Goal: Task Accomplishment & Management: Manage account settings

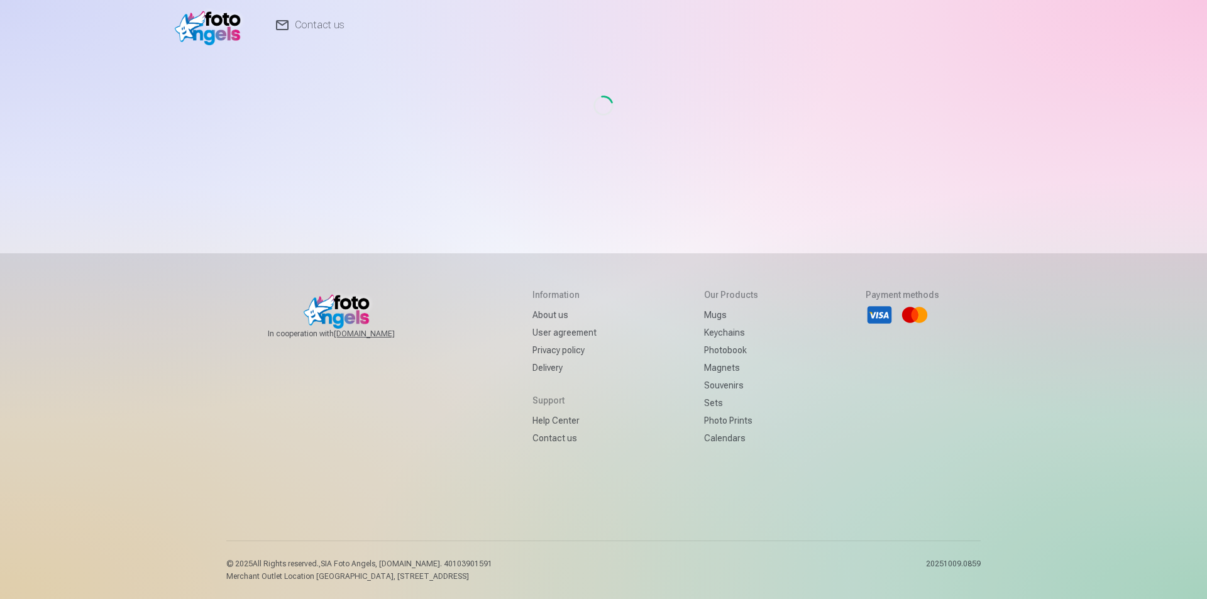
drag, startPoint x: 459, startPoint y: 156, endPoint x: 86, endPoint y: 0, distance: 404.8
click at [459, 156] on div "Loading..." at bounding box center [603, 105] width 734 height 110
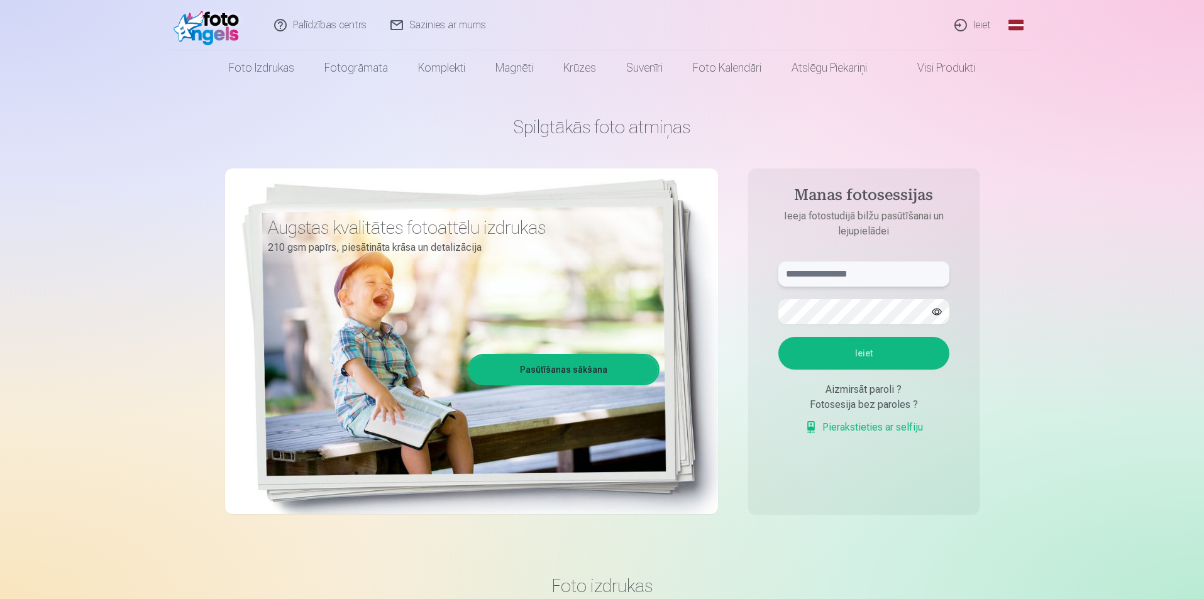
click at [870, 277] on input "text" at bounding box center [863, 273] width 171 height 25
type input "**********"
click at [838, 331] on form "**********" at bounding box center [863, 354] width 196 height 186
click at [808, 347] on button "Ieiet" at bounding box center [863, 353] width 171 height 33
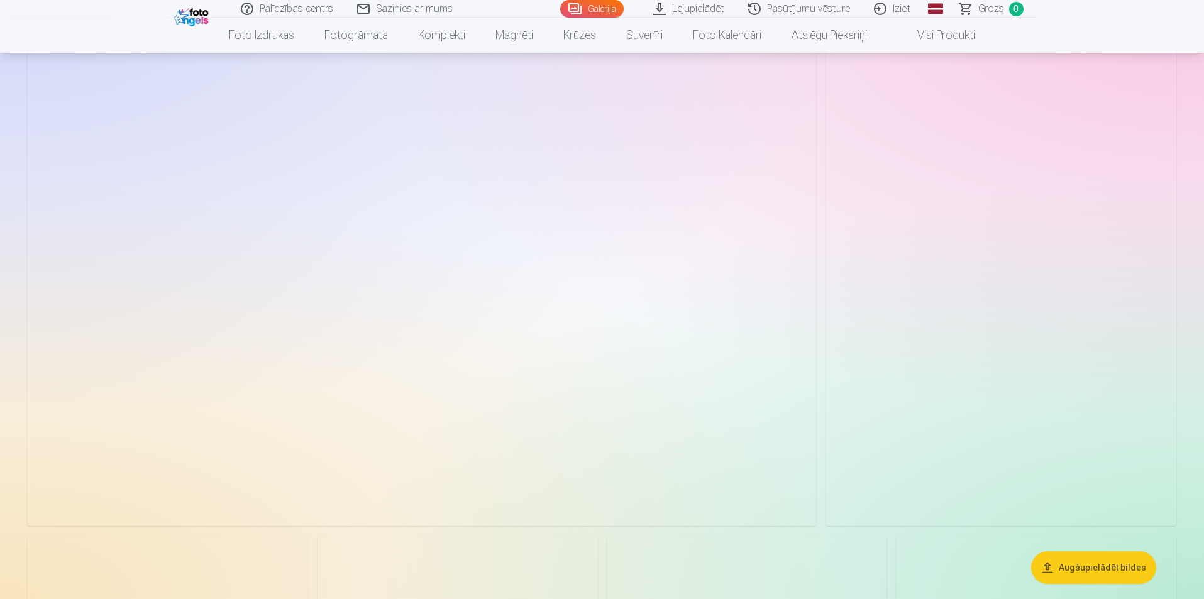
scroll to position [4365, 0]
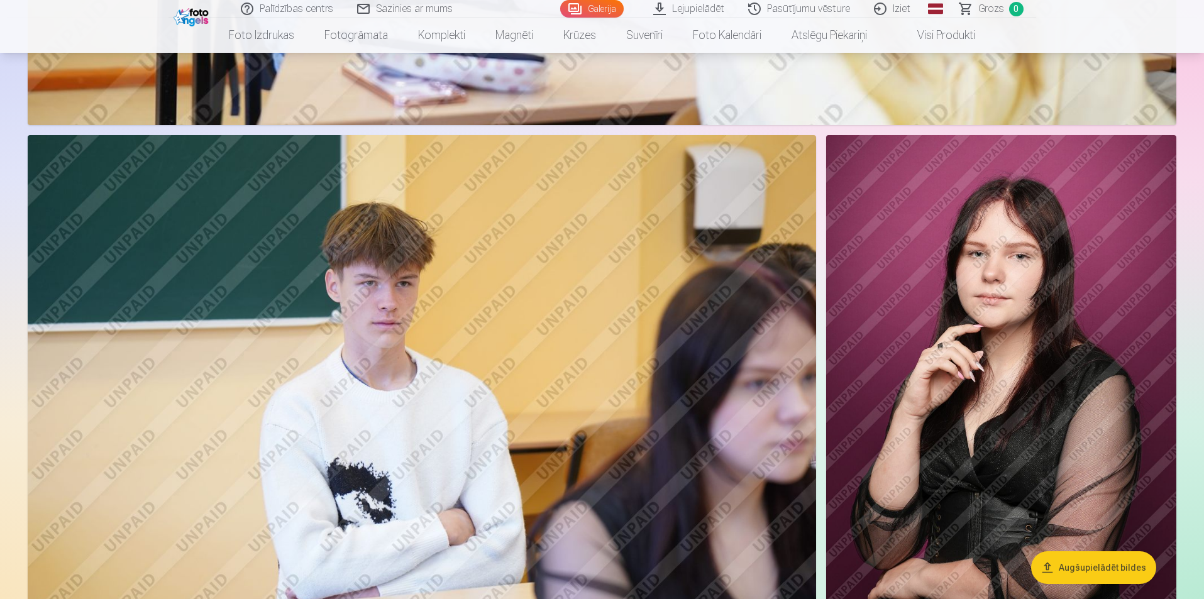
click at [1070, 282] on img at bounding box center [1001, 397] width 350 height 525
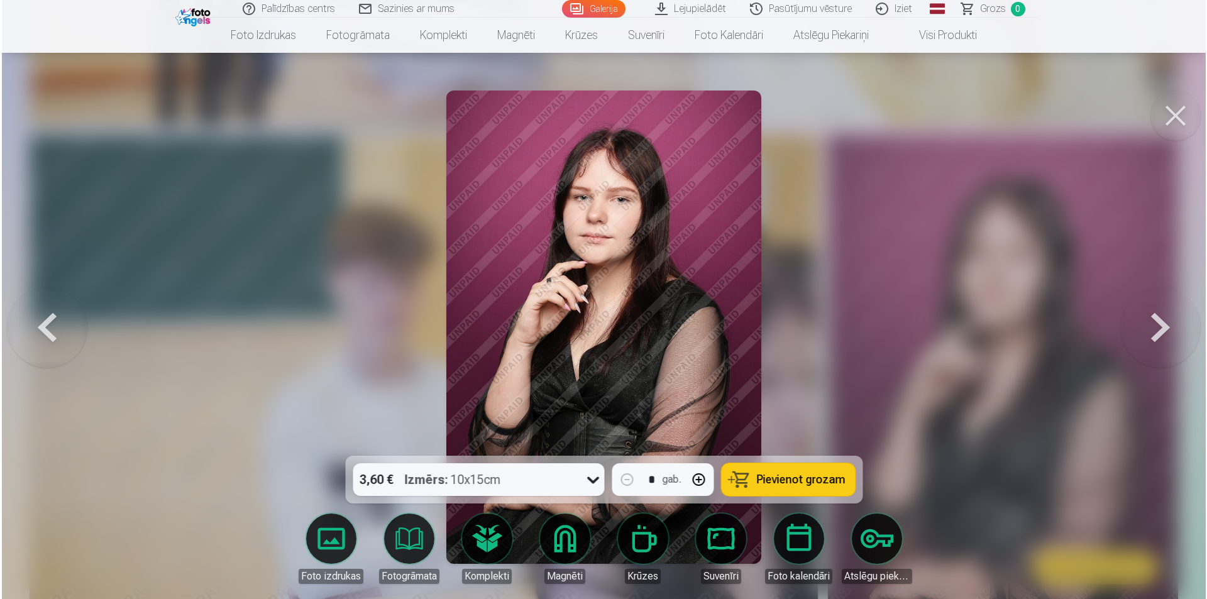
scroll to position [4375, 0]
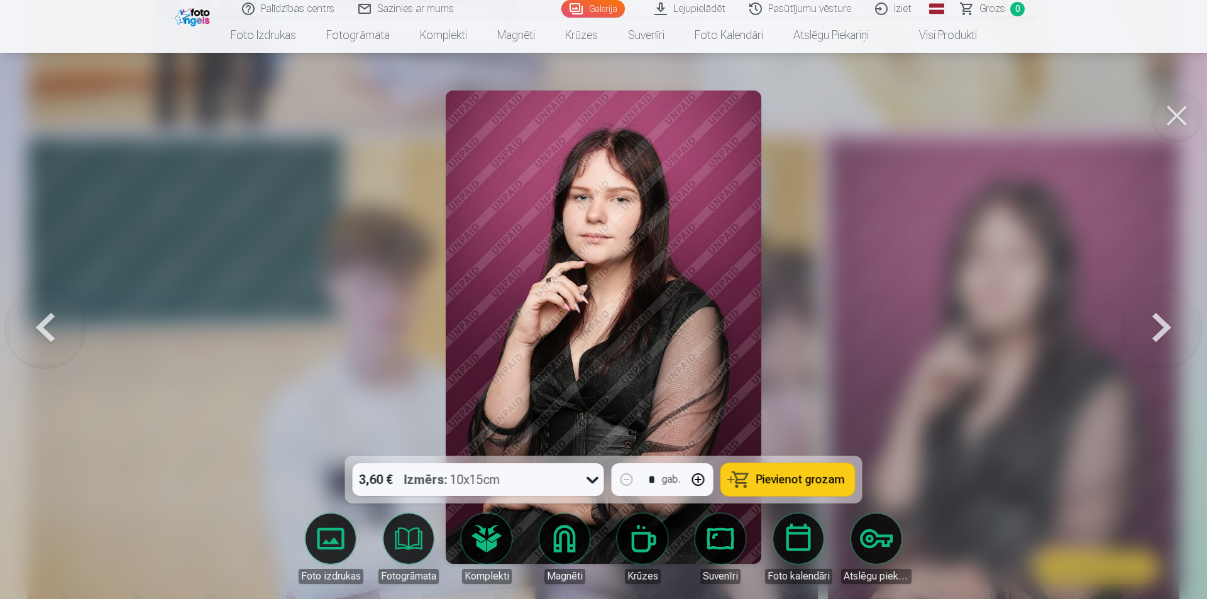
click at [1181, 105] on button at bounding box center [1176, 115] width 50 height 50
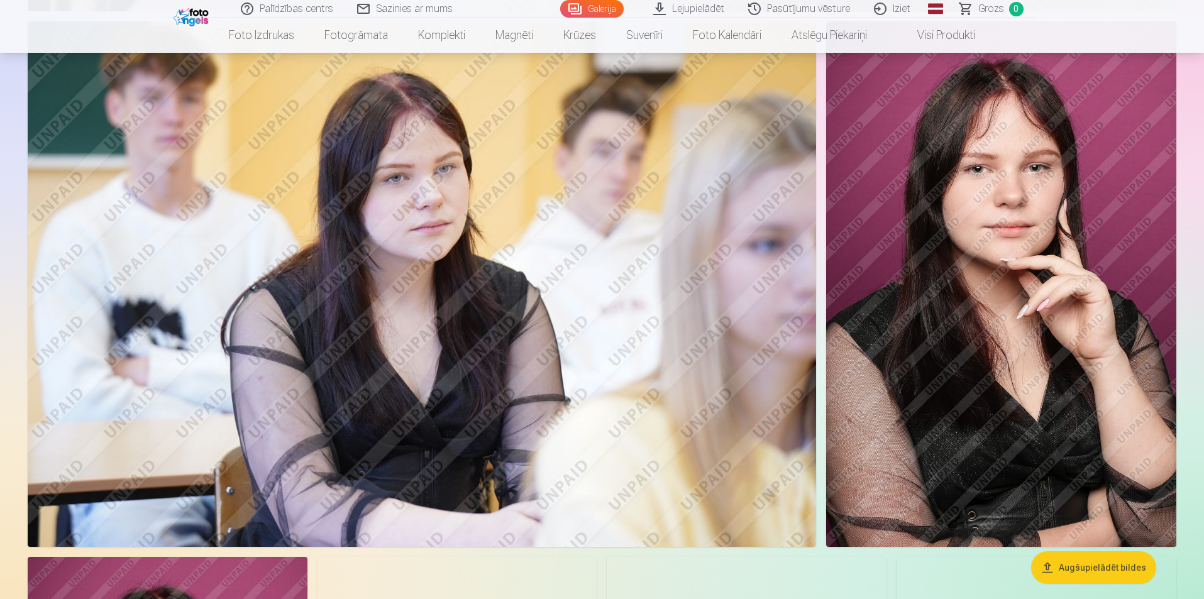
scroll to position [1657, 0]
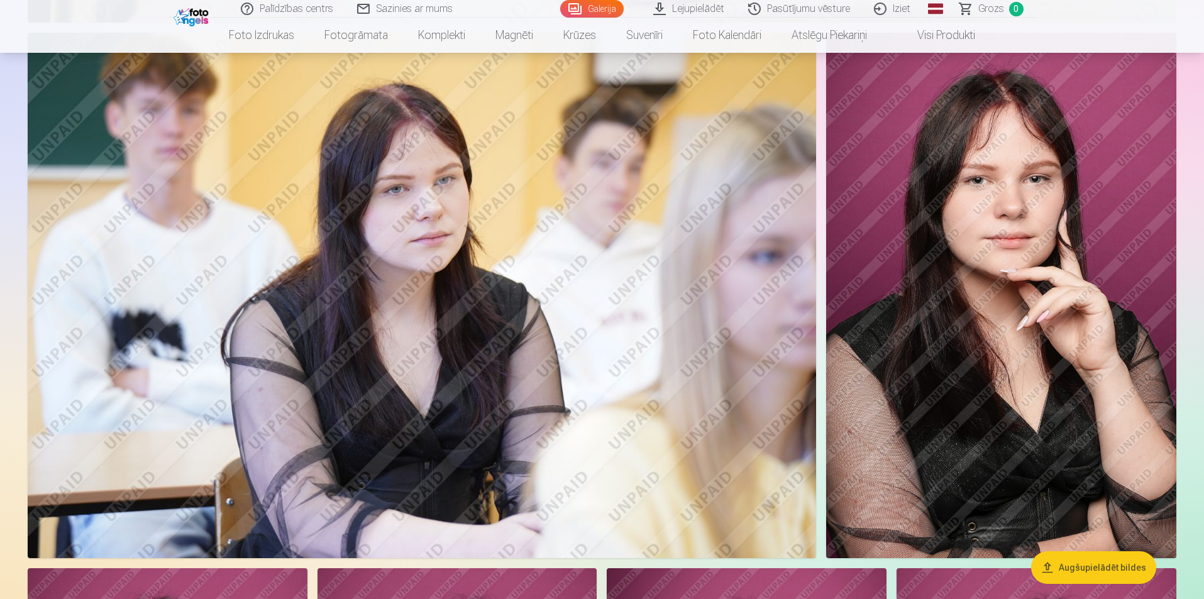
click at [1019, 206] on img at bounding box center [1001, 295] width 350 height 525
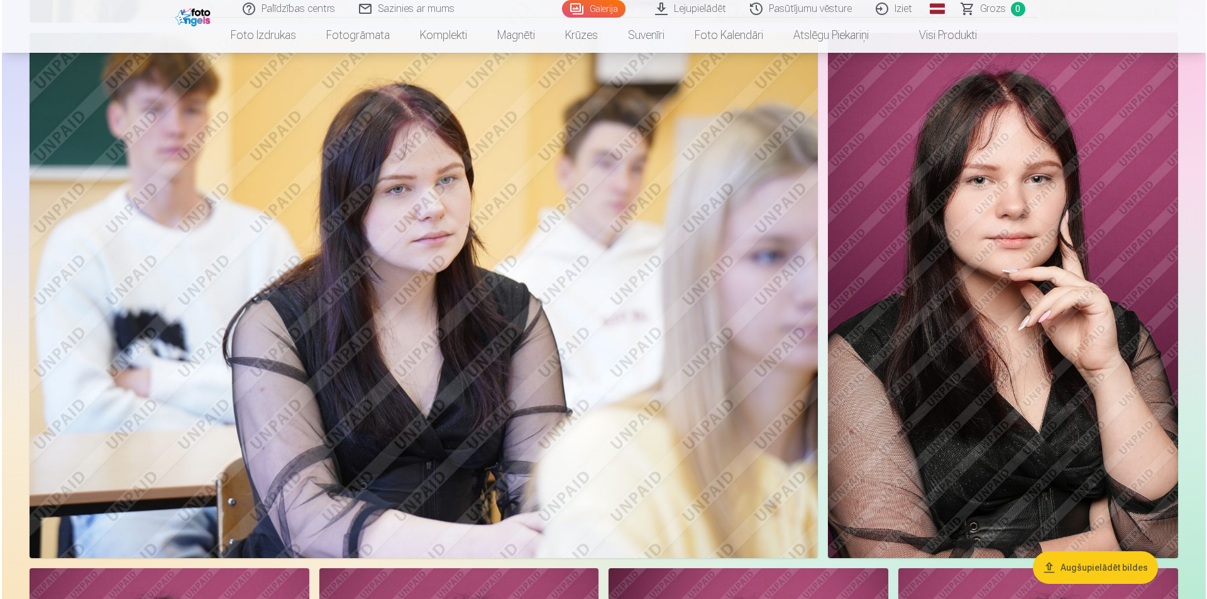
scroll to position [1659, 0]
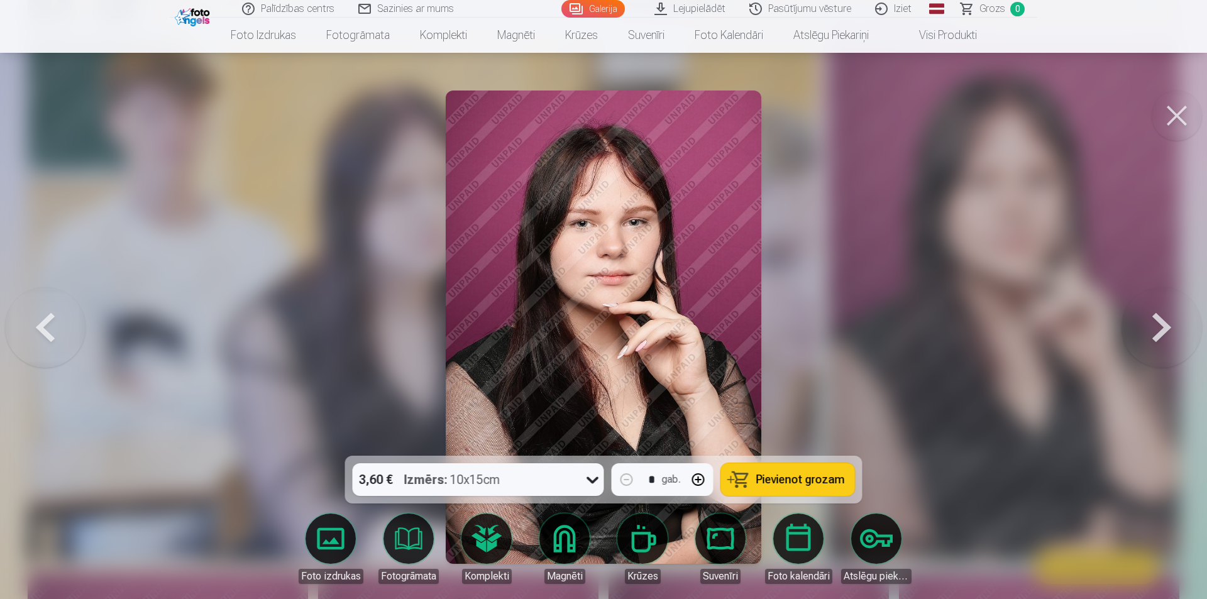
click at [1178, 114] on button at bounding box center [1176, 115] width 50 height 50
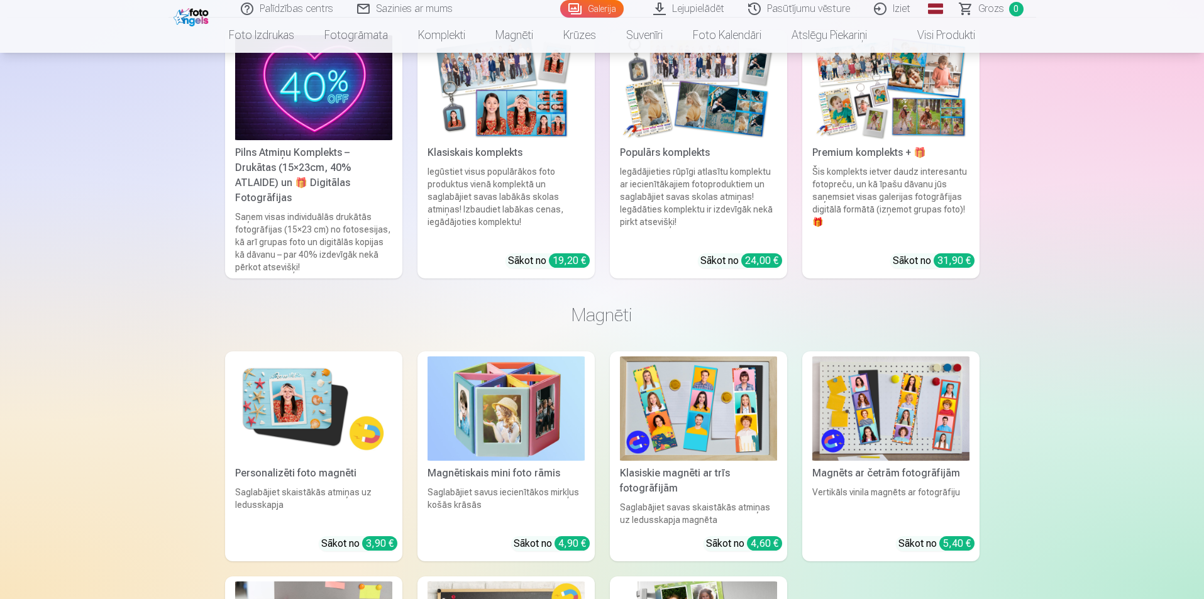
scroll to position [7327, 0]
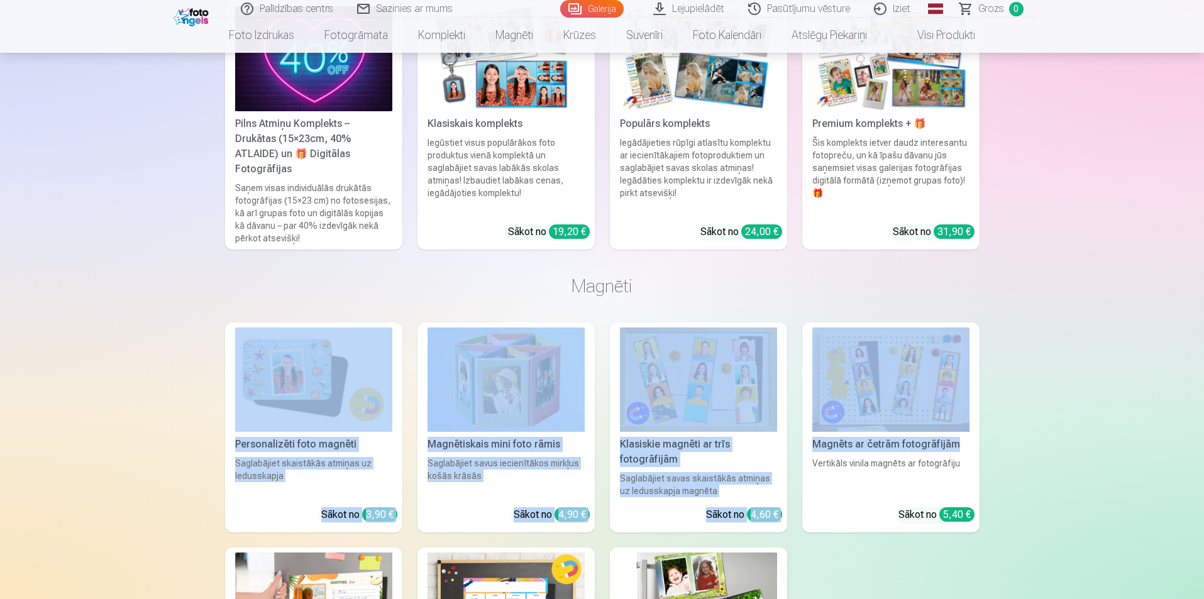
drag, startPoint x: 1044, startPoint y: 265, endPoint x: 1088, endPoint y: 309, distance: 62.2
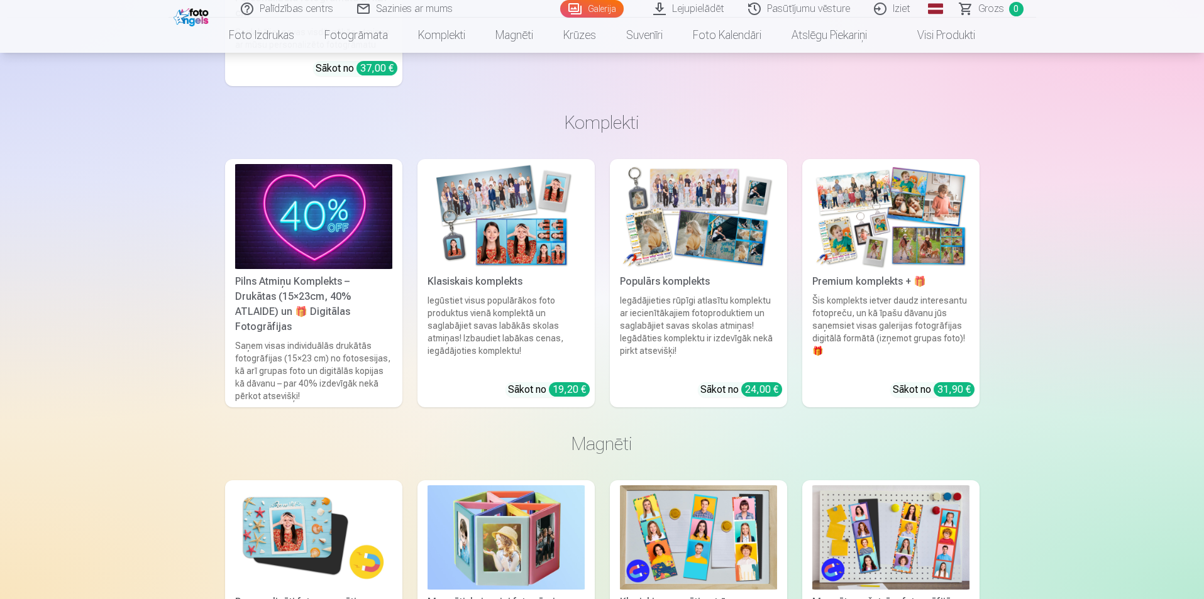
scroll to position [7051, 0]
